Goal: Information Seeking & Learning: Learn about a topic

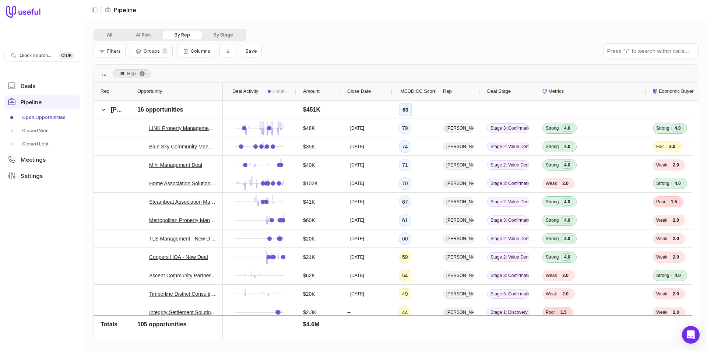
scroll to position [774, 0]
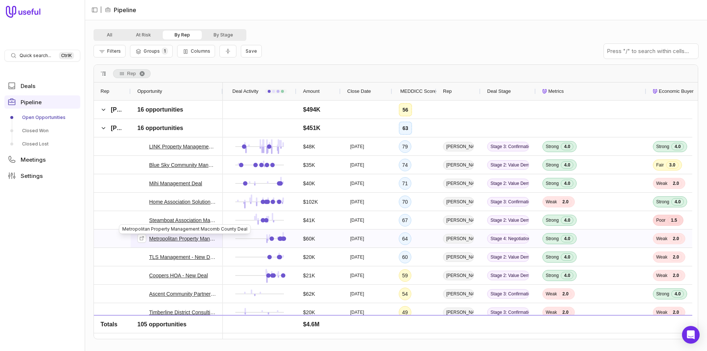
click at [182, 239] on link "Metropolitan Property Management Macomb County Deal" at bounding box center [182, 238] width 67 height 9
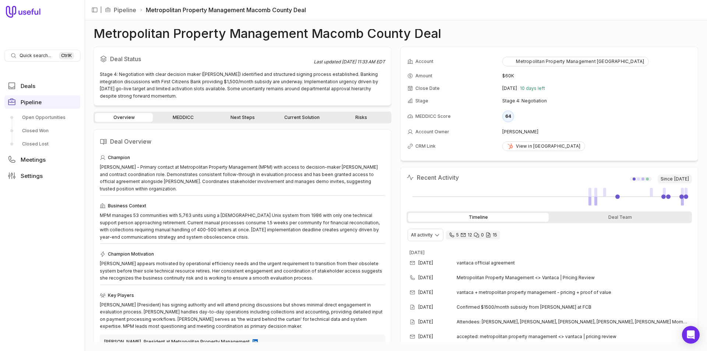
click at [248, 120] on link "Next Steps" at bounding box center [243, 117] width 58 height 9
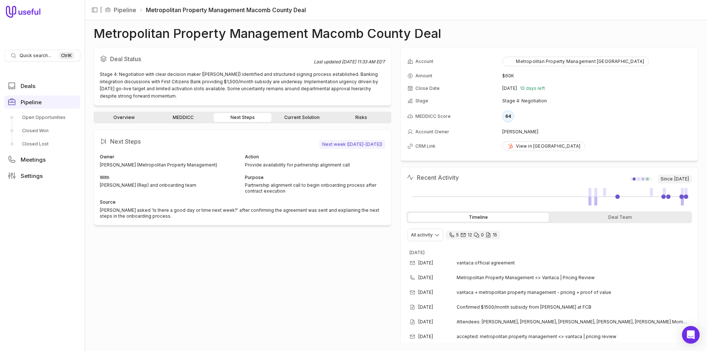
click at [294, 120] on link "Current Solution" at bounding box center [302, 117] width 58 height 9
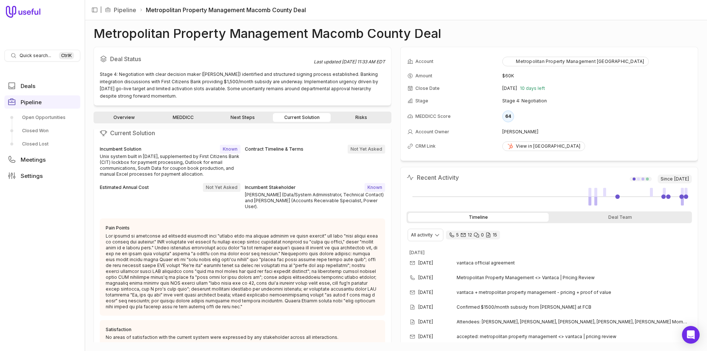
scroll to position [13, 0]
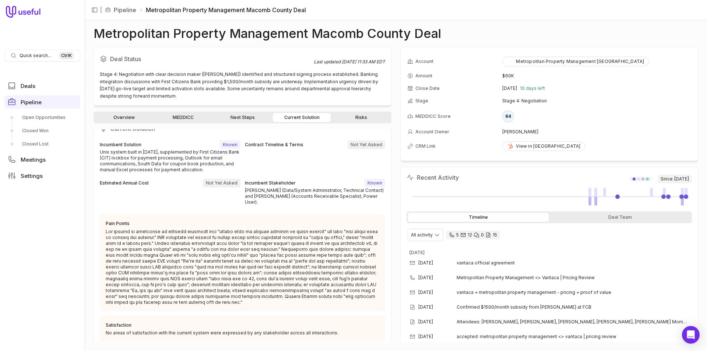
click at [360, 116] on link "Risks" at bounding box center [361, 117] width 58 height 9
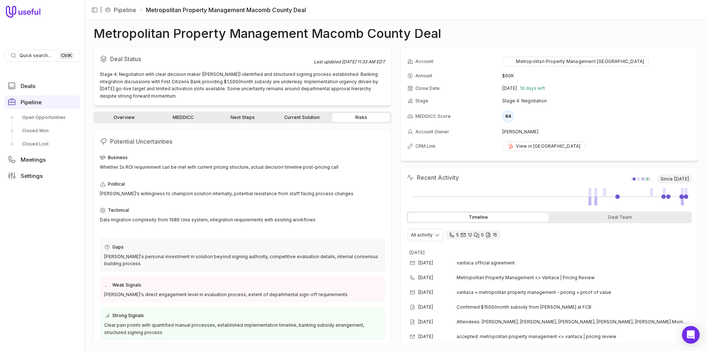
click at [252, 119] on link "Next Steps" at bounding box center [243, 117] width 58 height 9
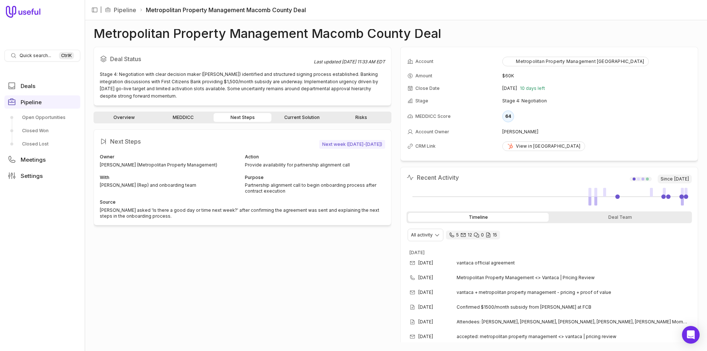
click at [194, 115] on link "MEDDICC" at bounding box center [183, 117] width 58 height 9
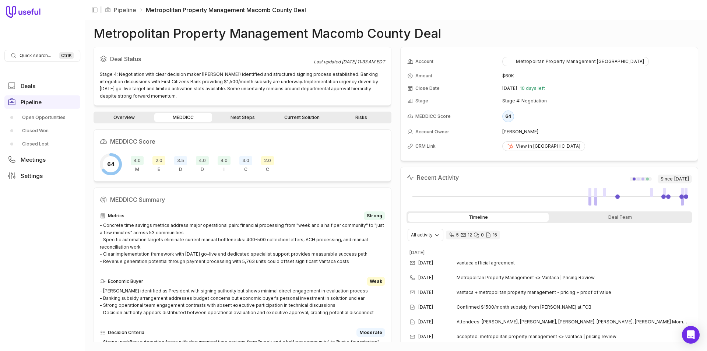
click at [147, 117] on link "Overview" at bounding box center [124, 117] width 58 height 9
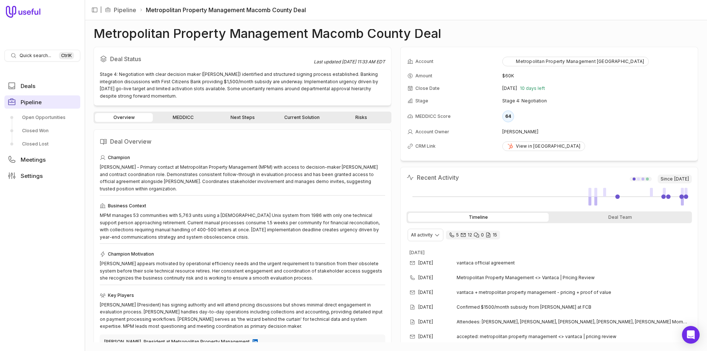
click at [40, 102] on span "Pipeline" at bounding box center [31, 102] width 21 height 6
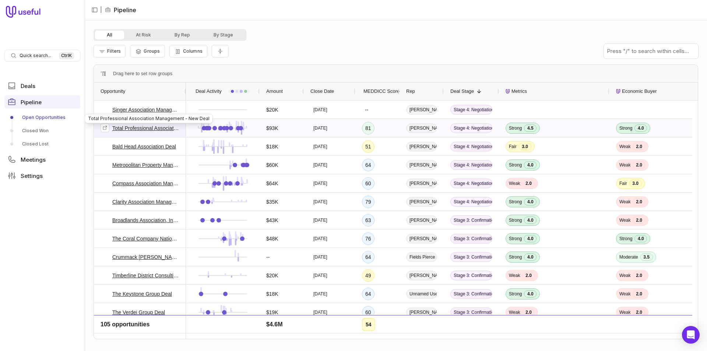
click at [168, 130] on link "Total Professional Association Management - New Deal" at bounding box center [145, 128] width 67 height 9
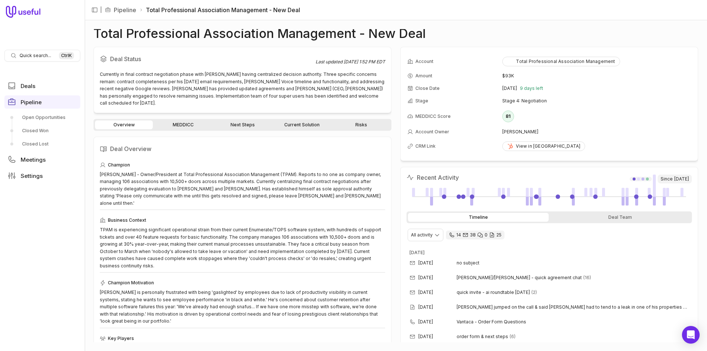
click at [204, 120] on link "MEDDICC" at bounding box center [183, 124] width 58 height 9
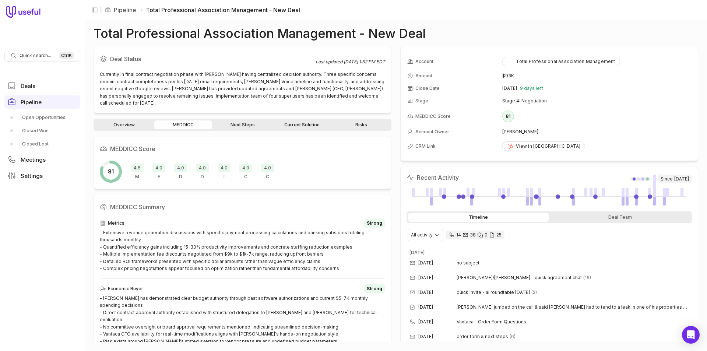
click at [232, 120] on link "Next Steps" at bounding box center [243, 124] width 58 height 9
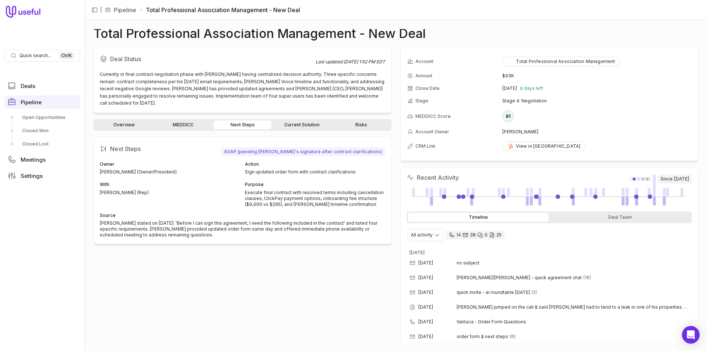
click at [282, 120] on link "Current Solution" at bounding box center [302, 124] width 58 height 9
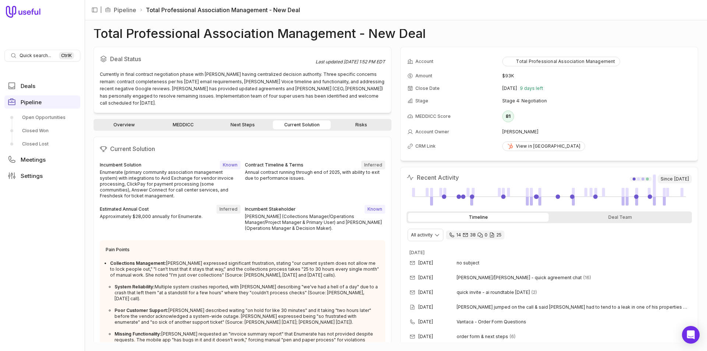
click at [352, 120] on link "Risks" at bounding box center [361, 124] width 58 height 9
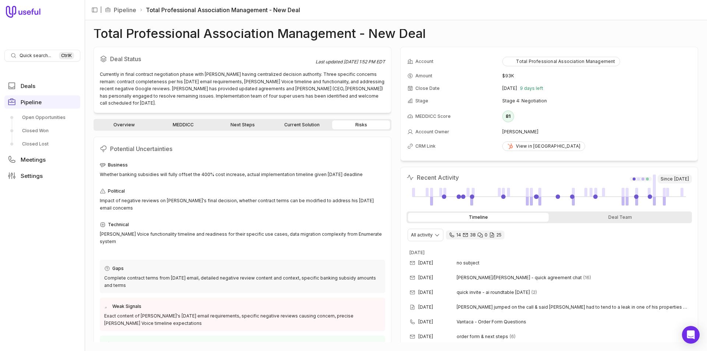
click at [190, 120] on link "MEDDICC" at bounding box center [183, 124] width 58 height 9
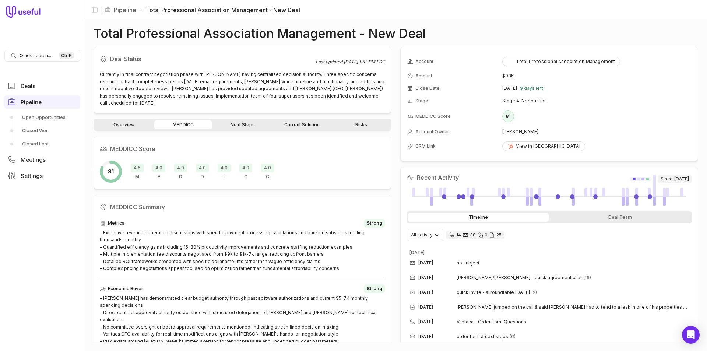
click at [131, 120] on link "Overview" at bounding box center [124, 124] width 58 height 9
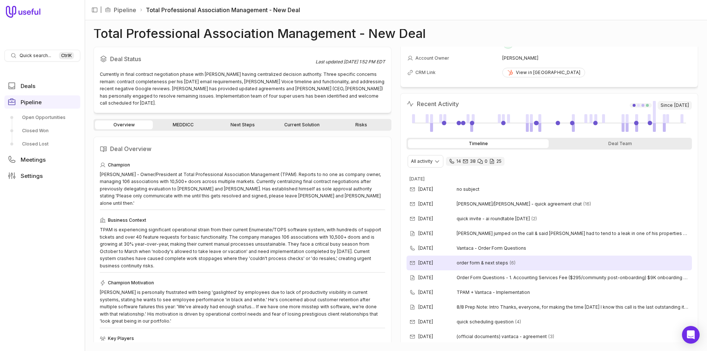
scroll to position [37, 0]
